Goal: Information Seeking & Learning: Learn about a topic

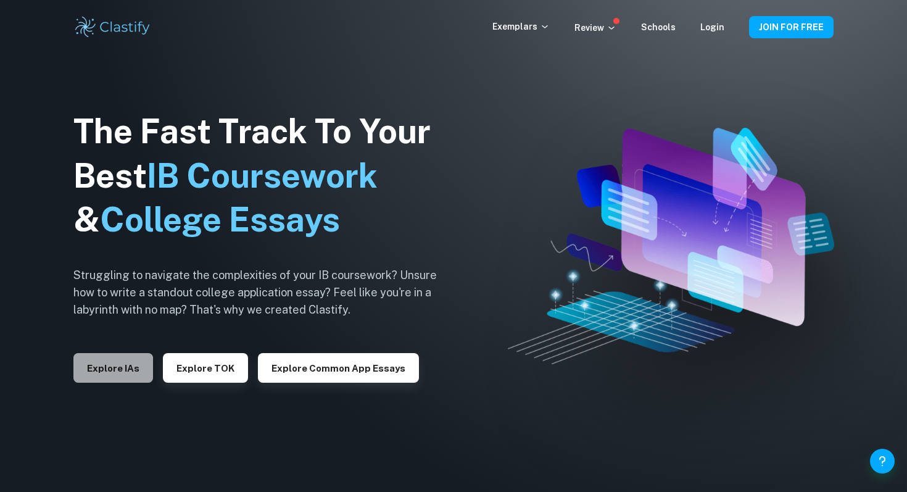
click at [87, 368] on button "Explore IAs" at bounding box center [113, 368] width 80 height 30
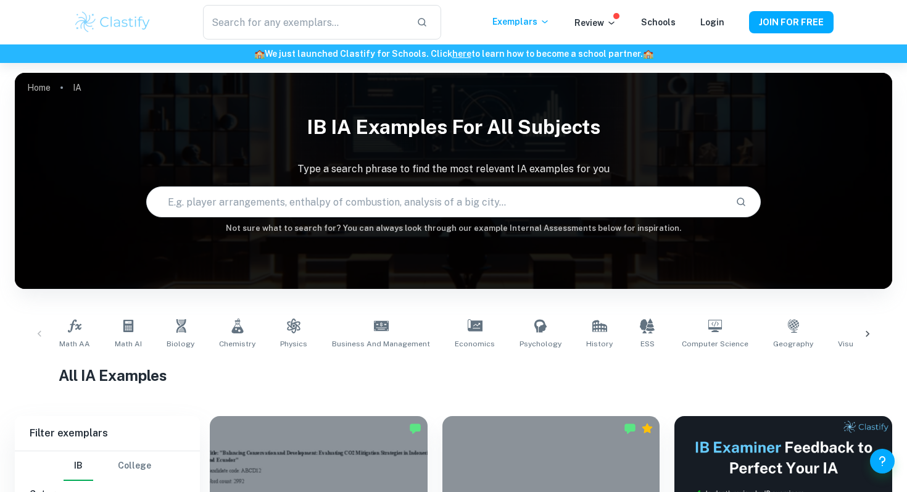
click at [360, 199] on input "text" at bounding box center [436, 201] width 578 height 35
type input "math ia"
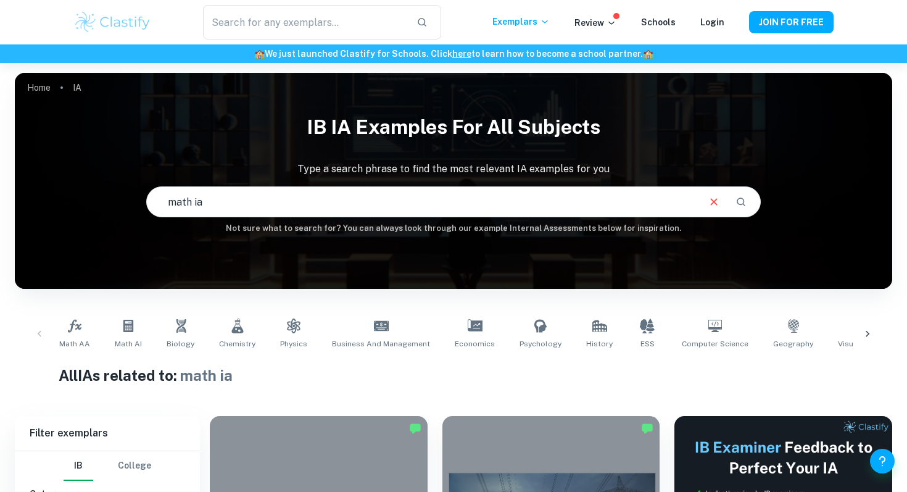
click at [250, 198] on input "math ia" at bounding box center [422, 201] width 550 height 35
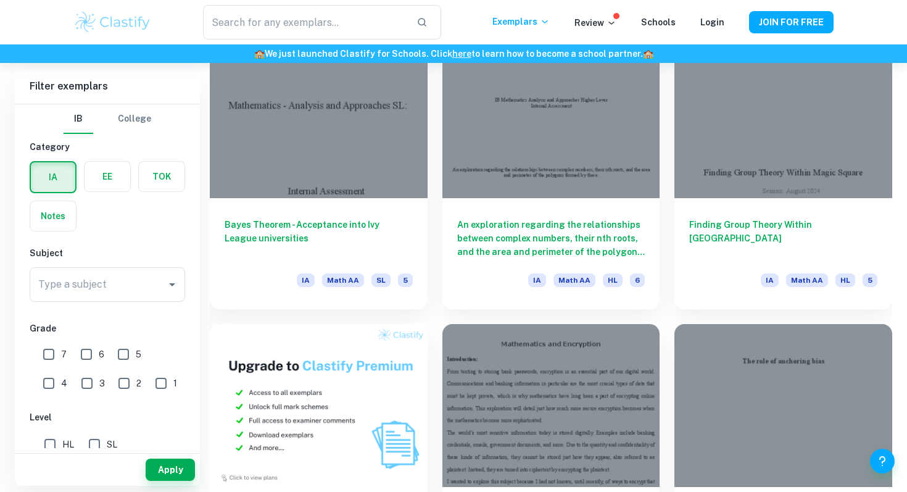
scroll to position [671, 0]
click at [93, 287] on input "Type a subject" at bounding box center [98, 284] width 126 height 23
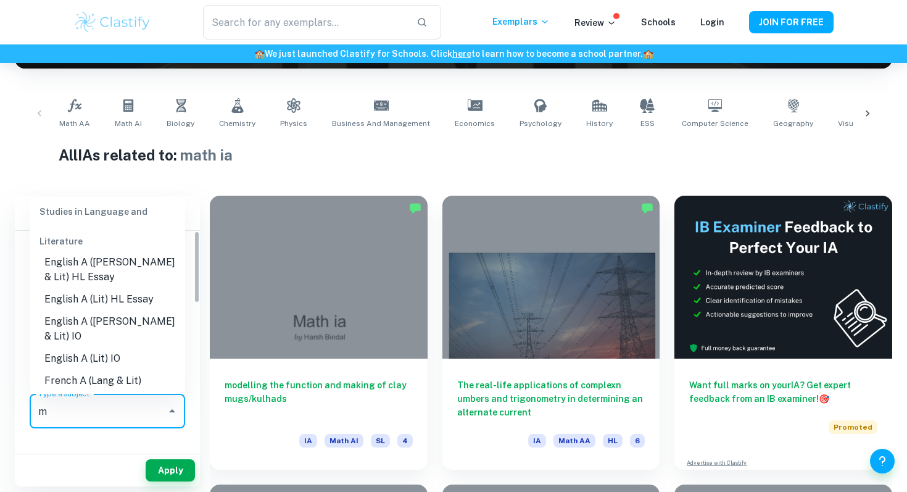
scroll to position [0, 0]
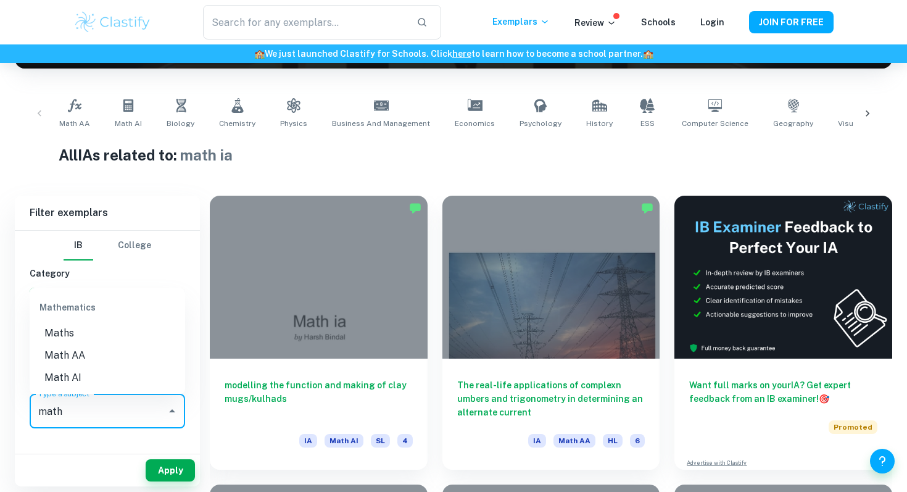
click at [81, 377] on li "Math AI" at bounding box center [107, 377] width 155 height 22
type input "Math AI"
click at [181, 470] on button "Apply" at bounding box center [170, 470] width 49 height 22
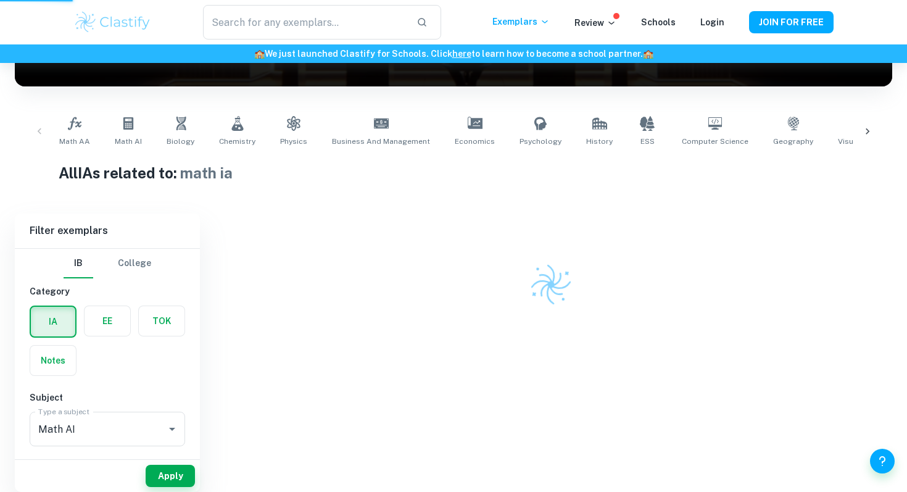
scroll to position [177, 0]
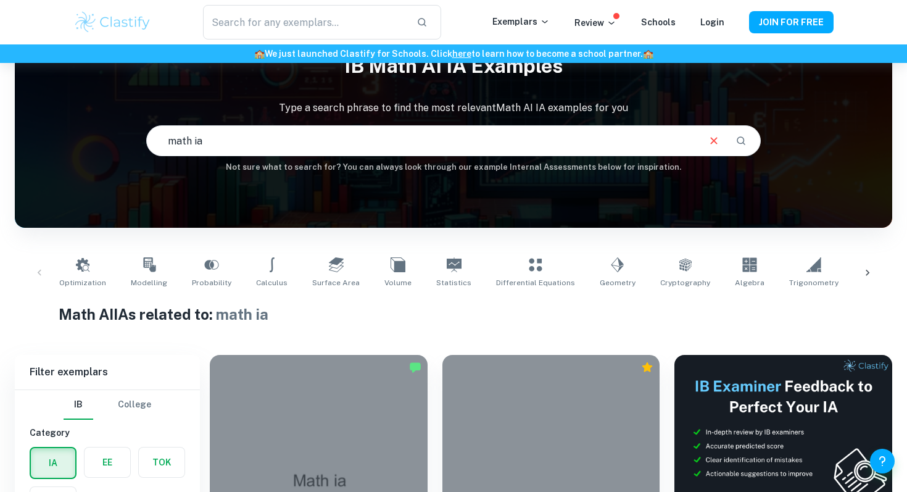
scroll to position [83, 0]
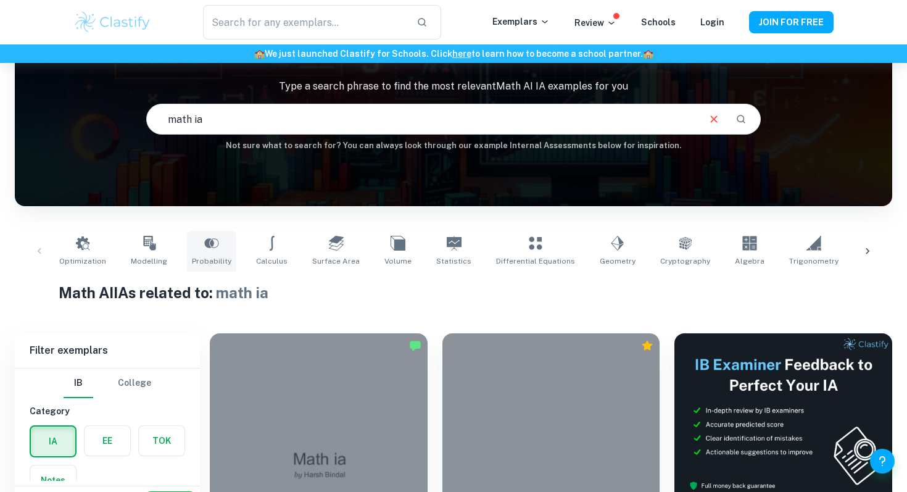
click at [203, 250] on link "Probability" at bounding box center [211, 251] width 49 height 41
type input "Probability"
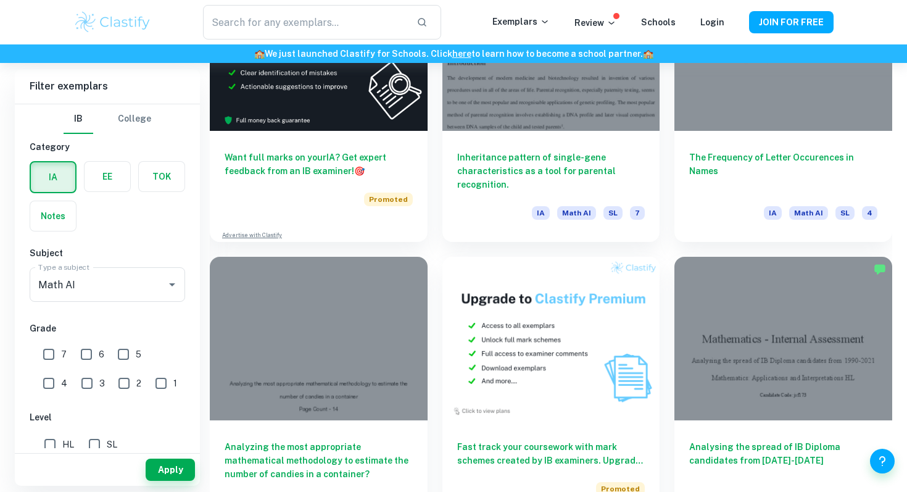
scroll to position [2183, 0]
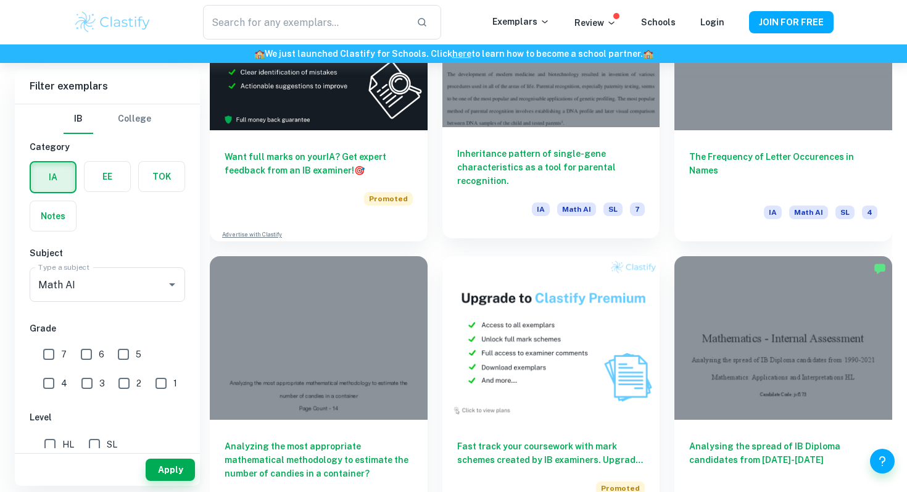
click at [553, 135] on div "Inheritance pattern of single-gene characteristics as a tool for parental recog…" at bounding box center [551, 182] width 218 height 111
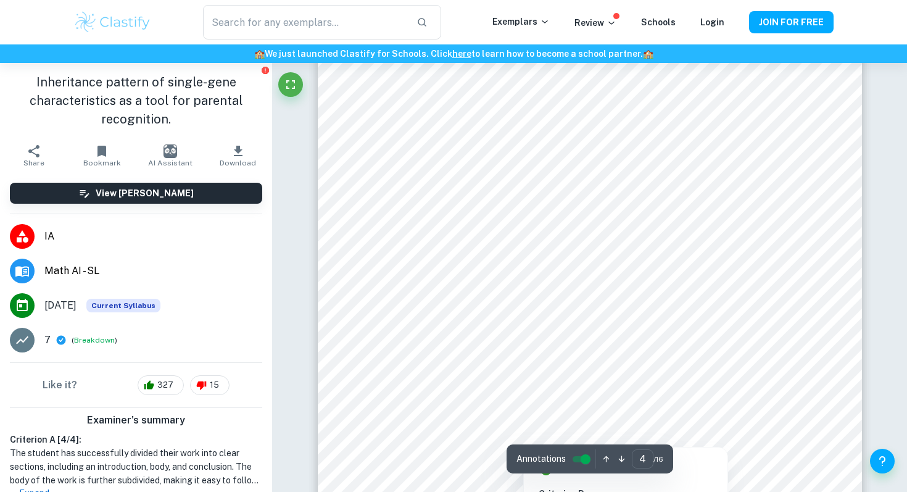
scroll to position [2496, 0]
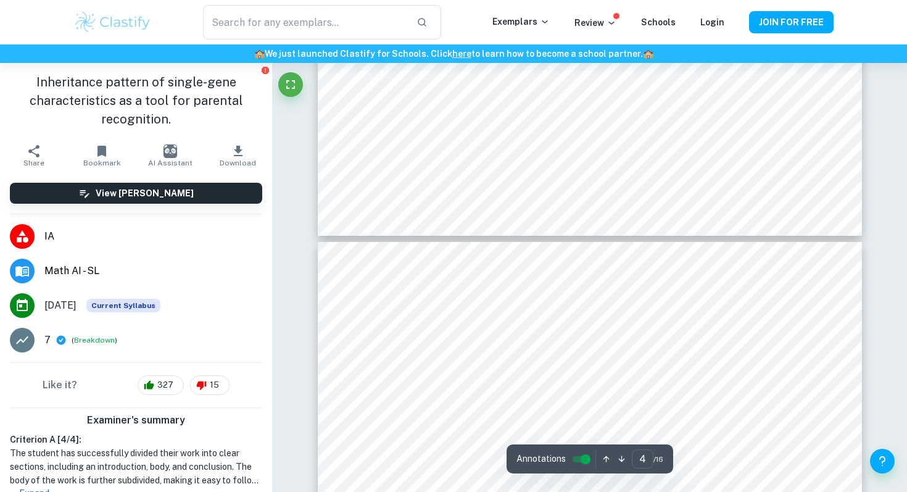
type input "5"
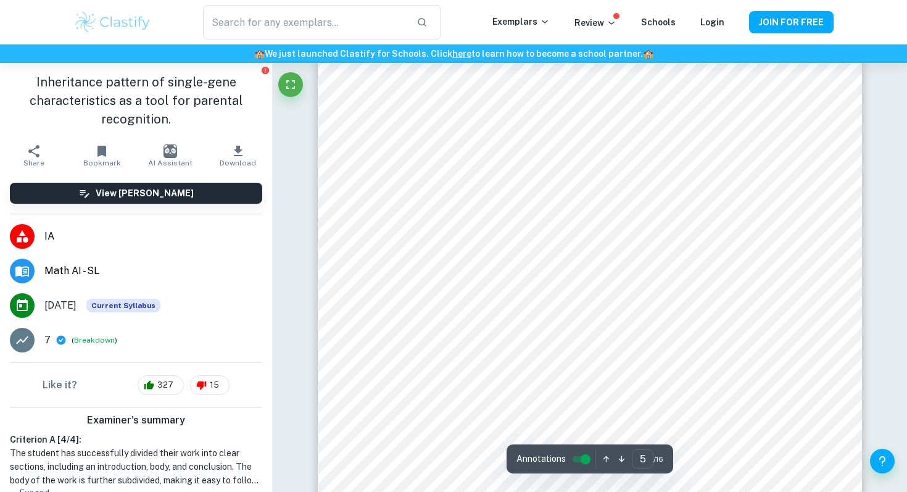
scroll to position [3156, 0]
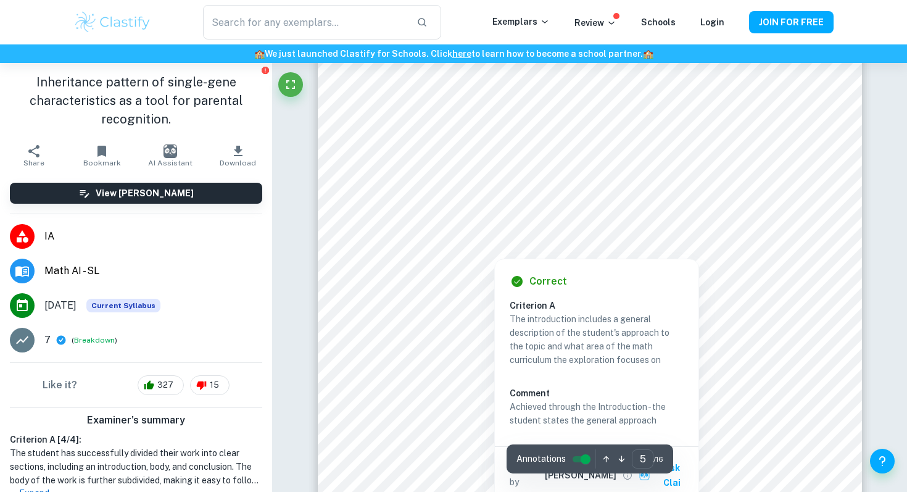
click at [640, 223] on div at bounding box center [589, 224] width 416 height 37
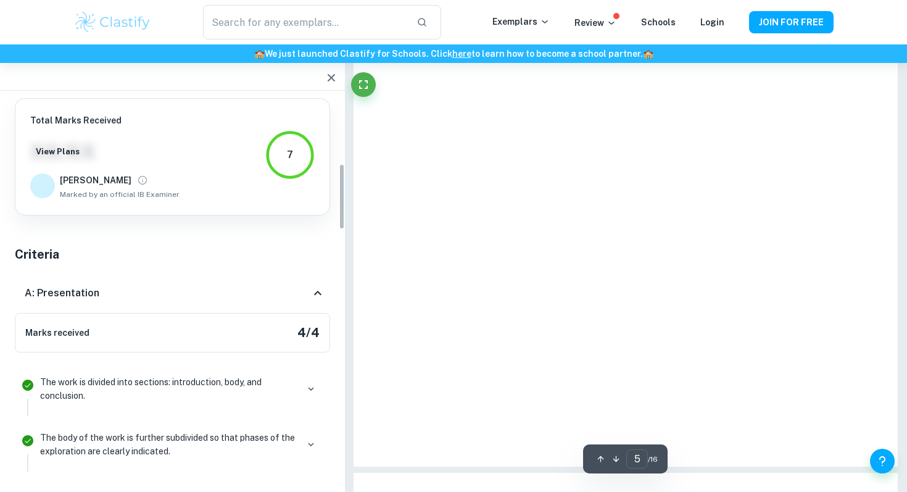
scroll to position [383, 0]
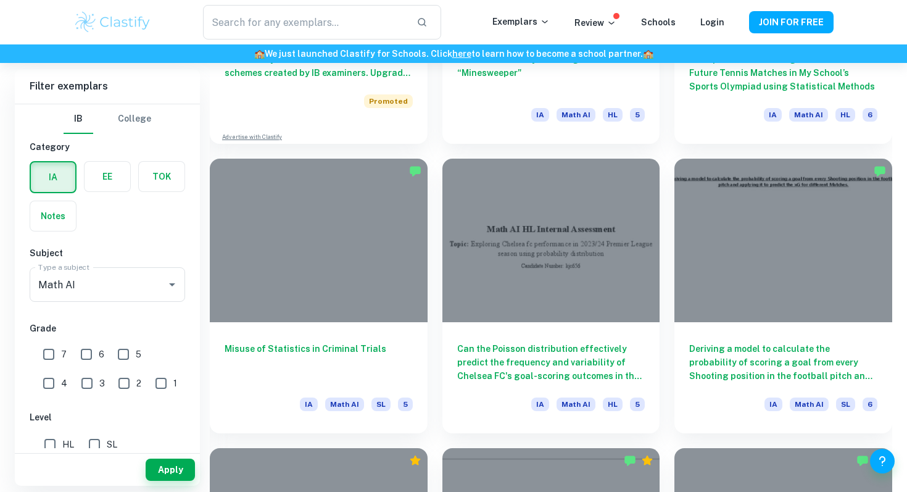
scroll to position [1244, 0]
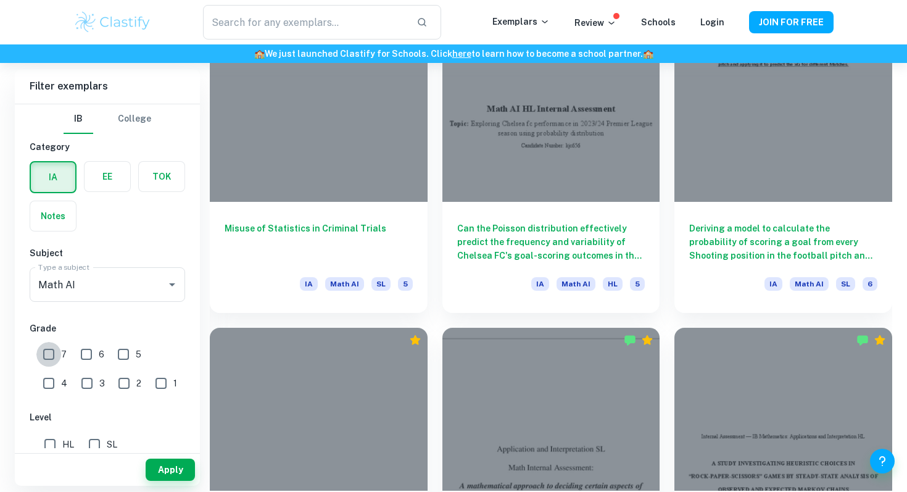
click at [44, 348] on input "7" at bounding box center [48, 354] width 25 height 25
checkbox input "true"
click at [191, 473] on button "Apply" at bounding box center [170, 469] width 49 height 22
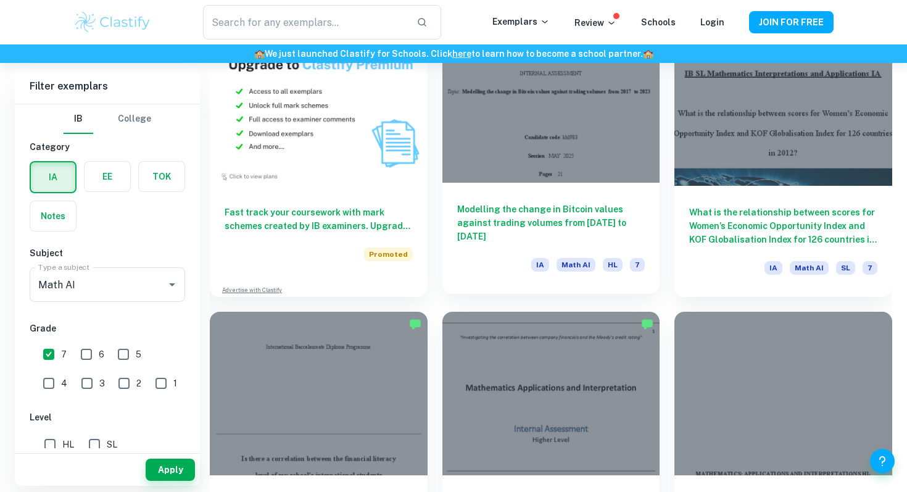
scroll to position [972, 0]
